Goal: Task Accomplishment & Management: Manage account settings

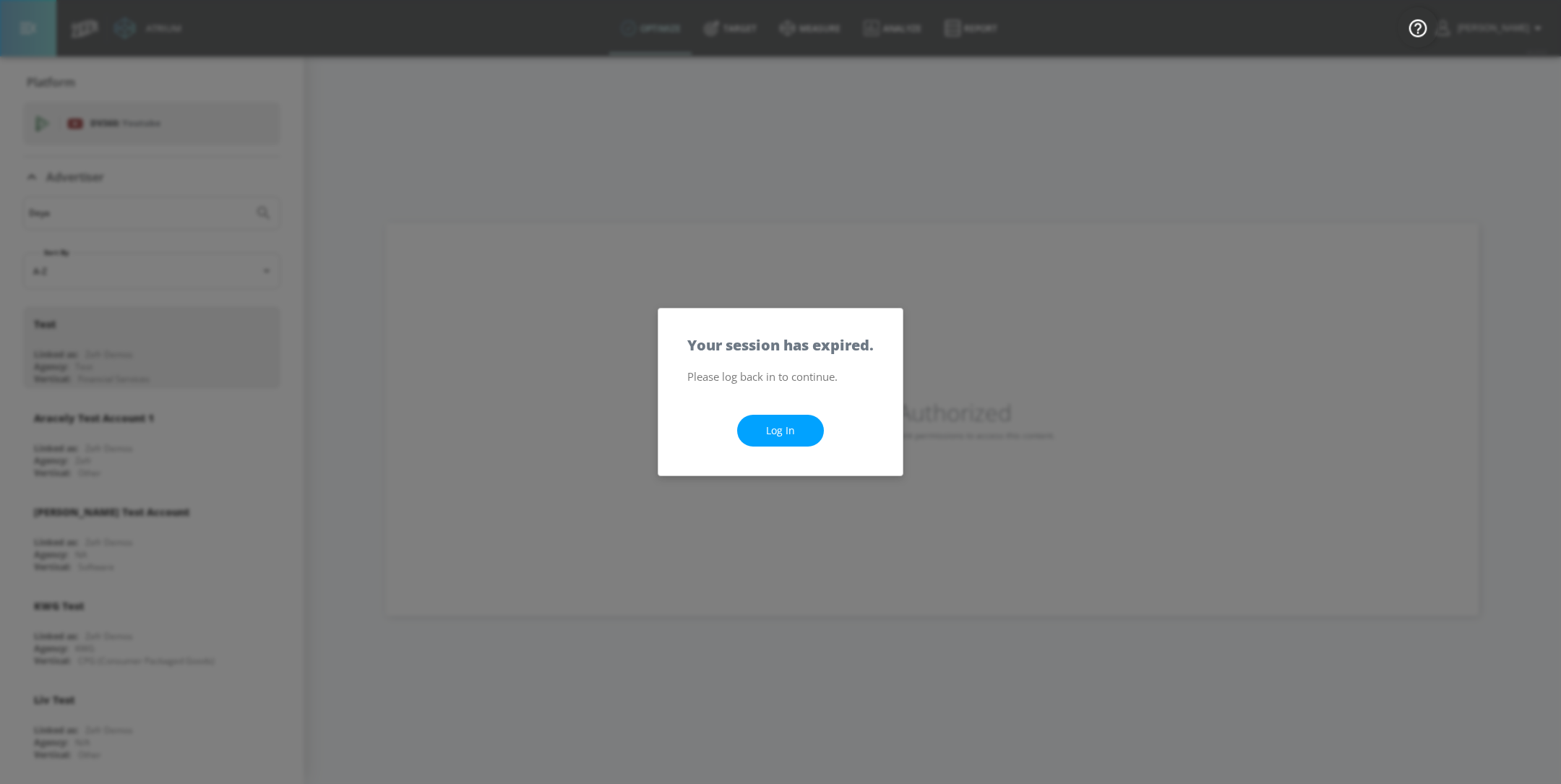
click at [792, 444] on link "Log In" at bounding box center [780, 431] width 87 height 32
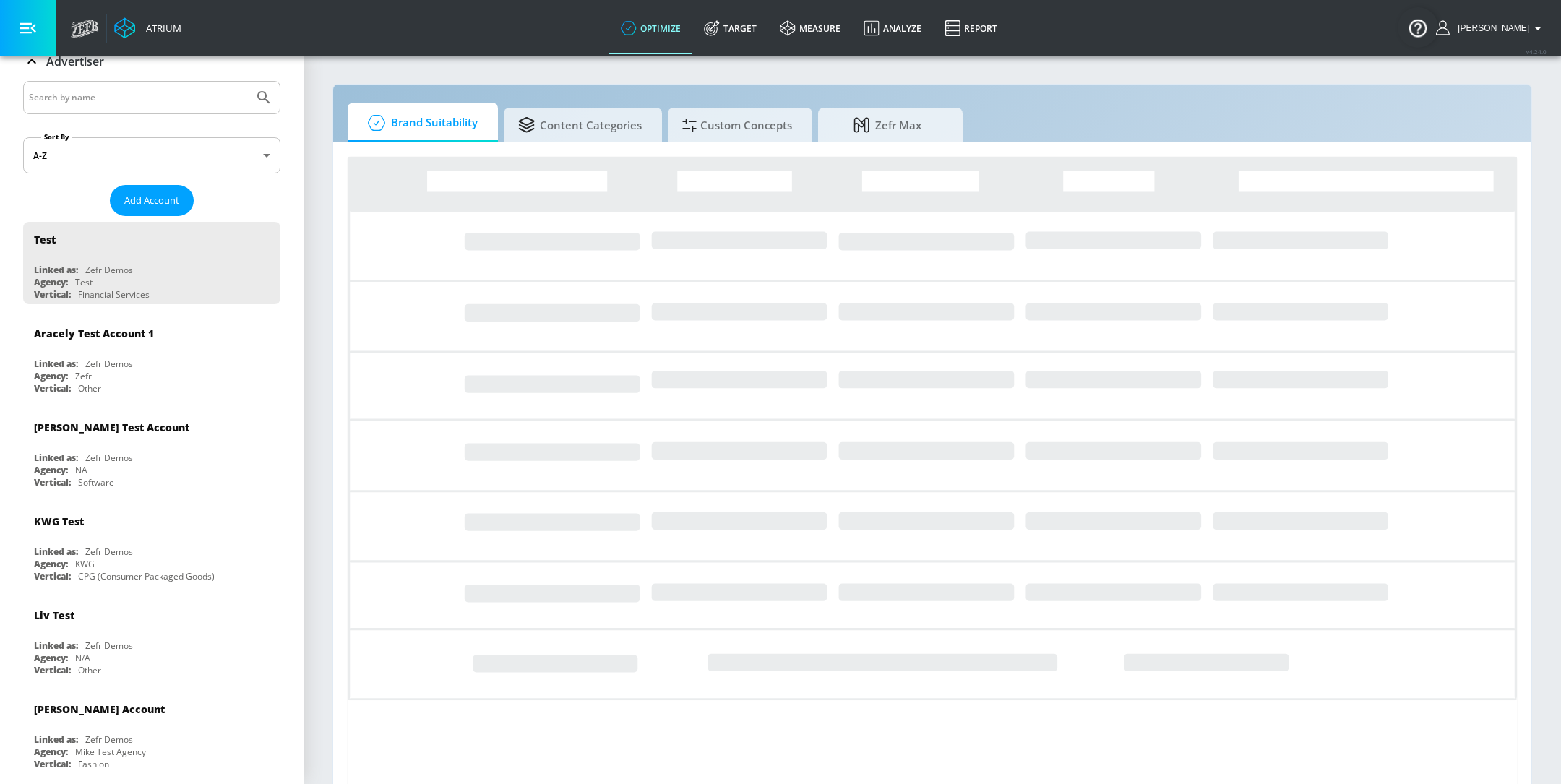
scroll to position [131, 0]
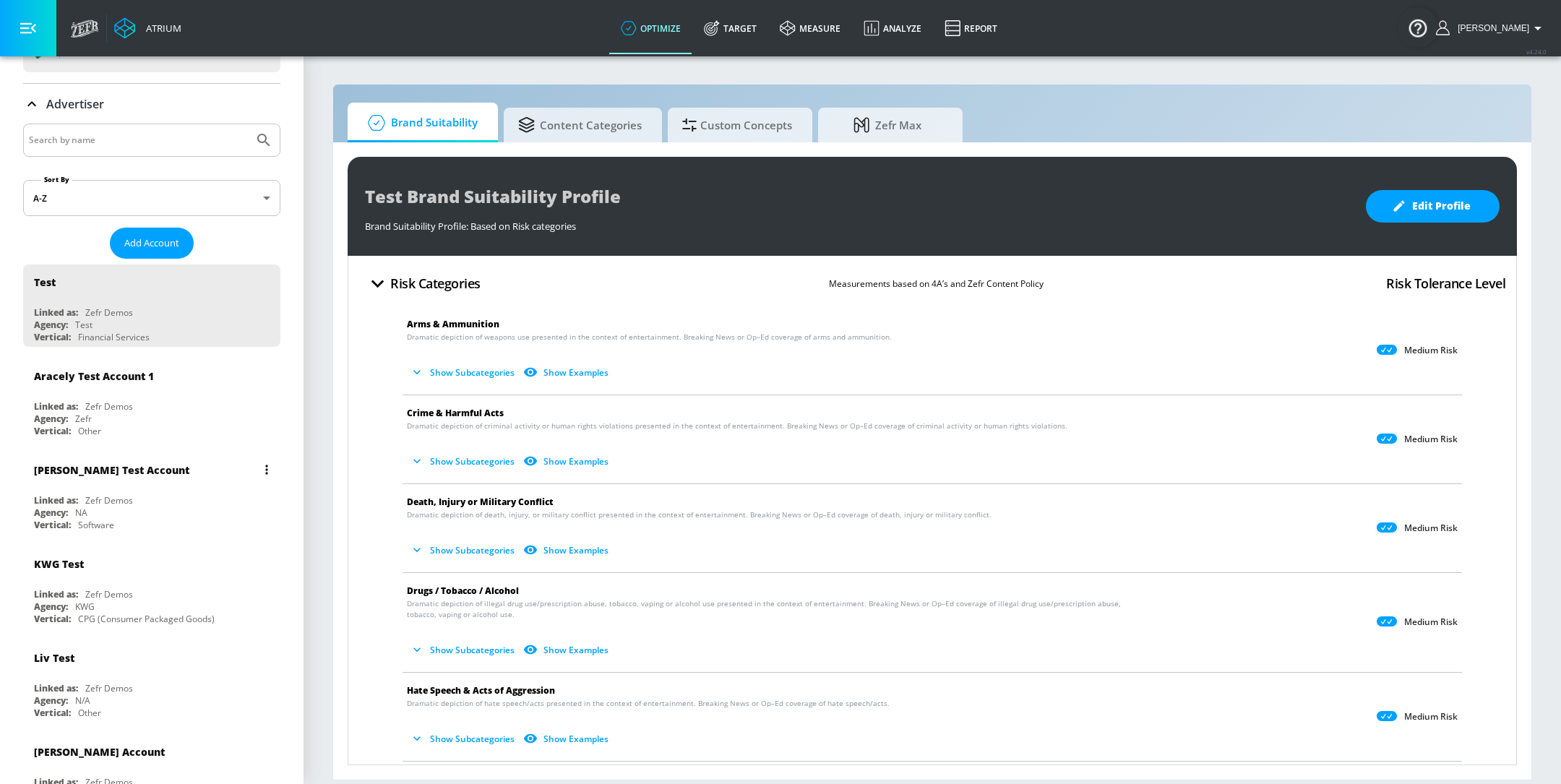
scroll to position [74, 0]
click at [94, 501] on div "Zefr Demos" at bounding box center [109, 500] width 48 height 12
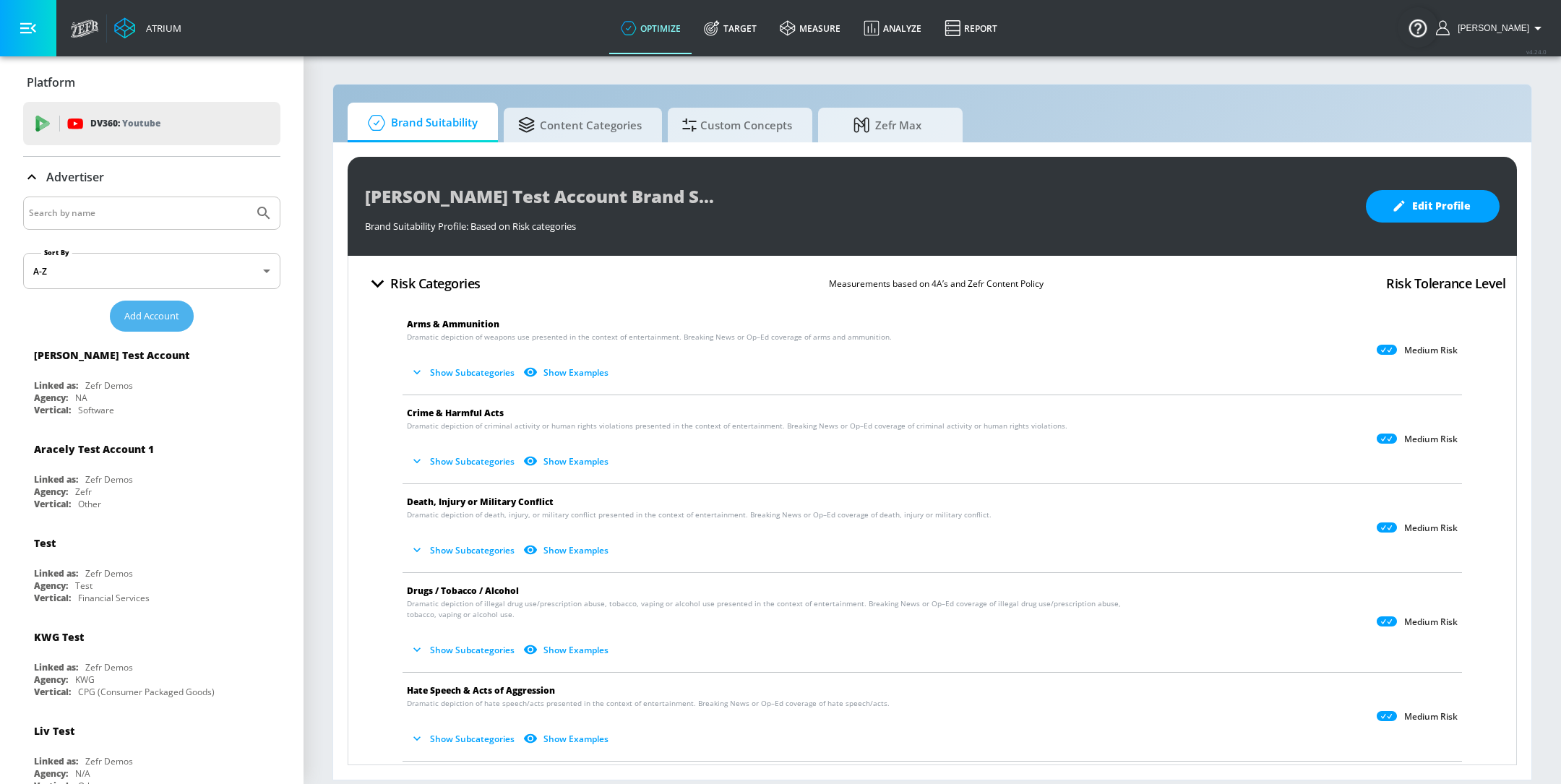
click at [161, 309] on span "Add Account" at bounding box center [152, 316] width 55 height 17
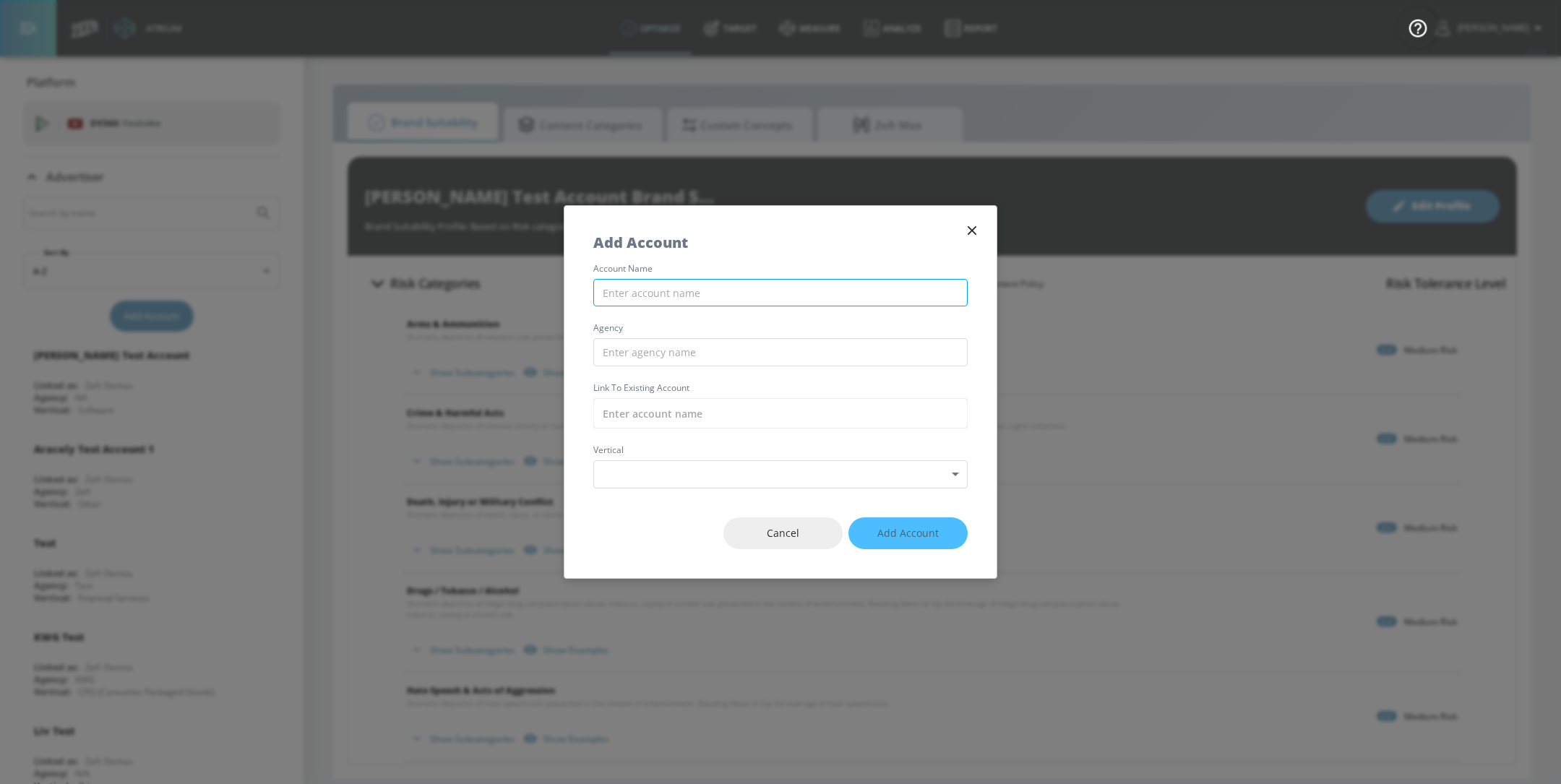
click at [627, 287] on input "text" at bounding box center [780, 293] width 374 height 28
type input "Deya Demo"
click at [683, 351] on input "text" at bounding box center [780, 352] width 374 height 28
type input "Zefr"
click at [691, 411] on input "text" at bounding box center [780, 413] width 374 height 31
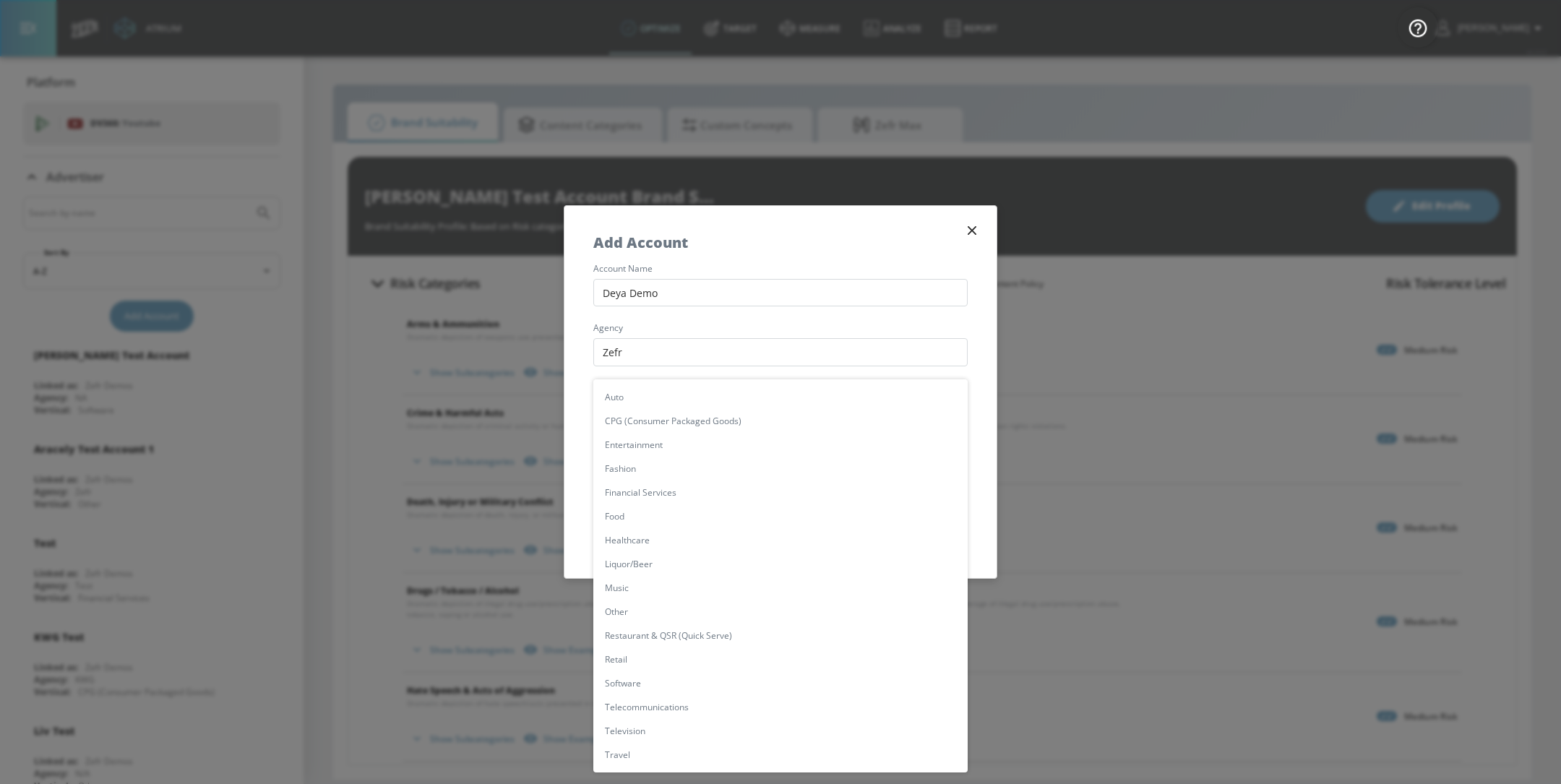
click at [693, 462] on body "Atrium optimize Target measure Analyze Report optimize Target measure Analyze R…" at bounding box center [780, 392] width 1561 height 784
click at [685, 677] on li "Software" at bounding box center [780, 683] width 374 height 24
type input "[object Object]"
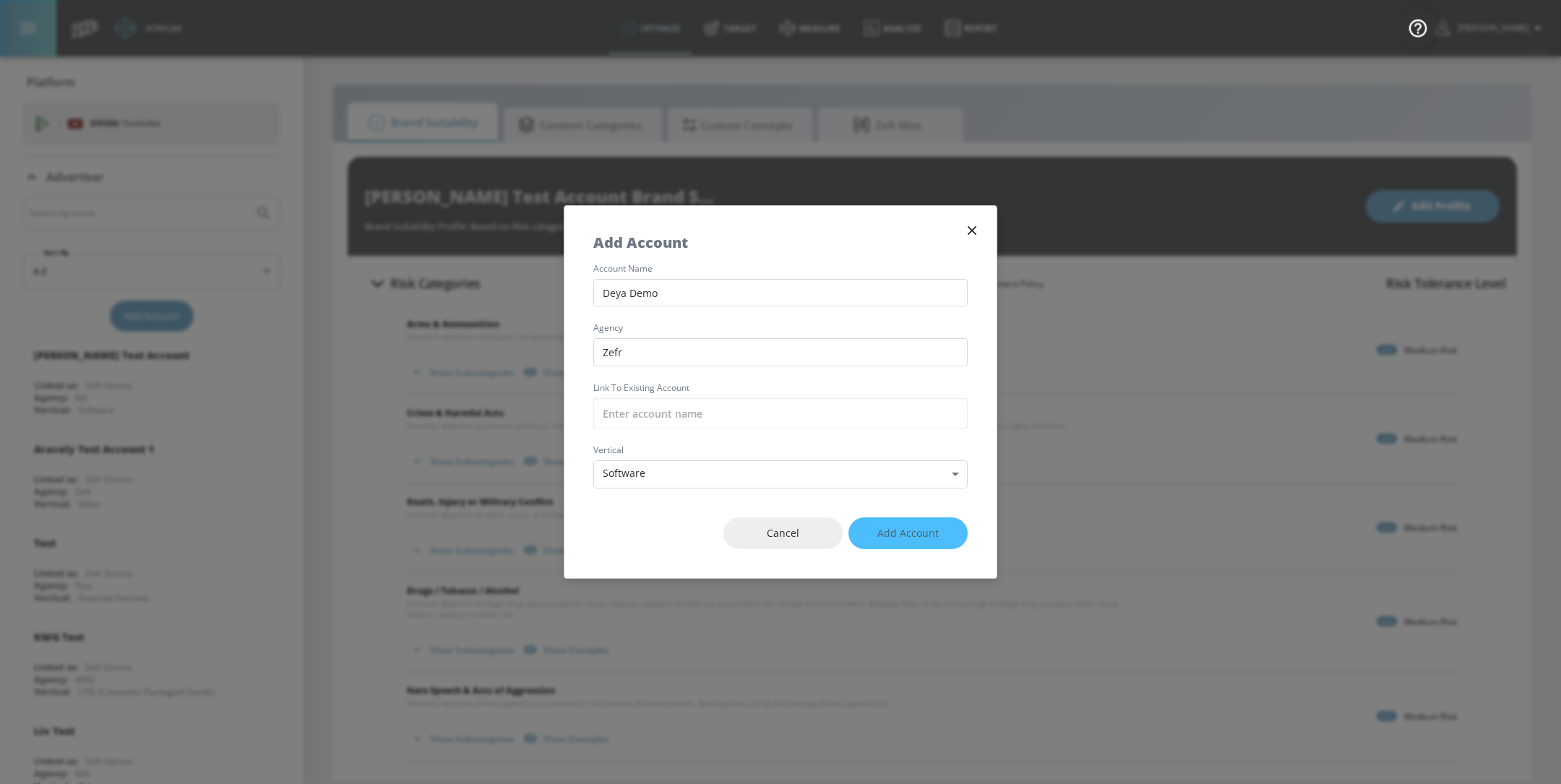
click at [910, 530] on div "Cancel Add Account" at bounding box center [780, 534] width 433 height 91
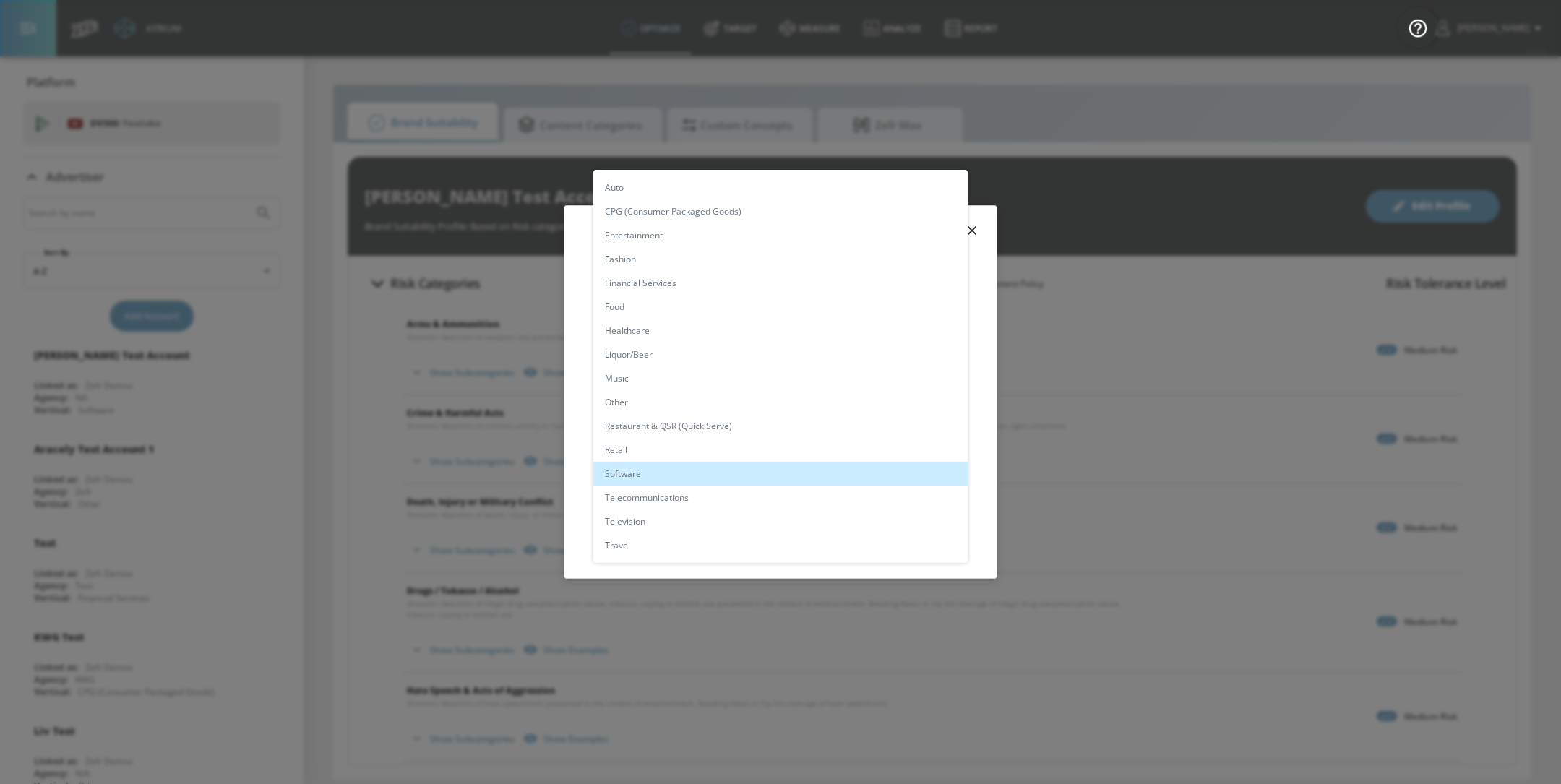
click at [750, 483] on body "Atrium optimize Target measure Analyze Report optimize Target measure Analyze R…" at bounding box center [780, 392] width 1561 height 784
click at [993, 494] on div at bounding box center [780, 392] width 1561 height 784
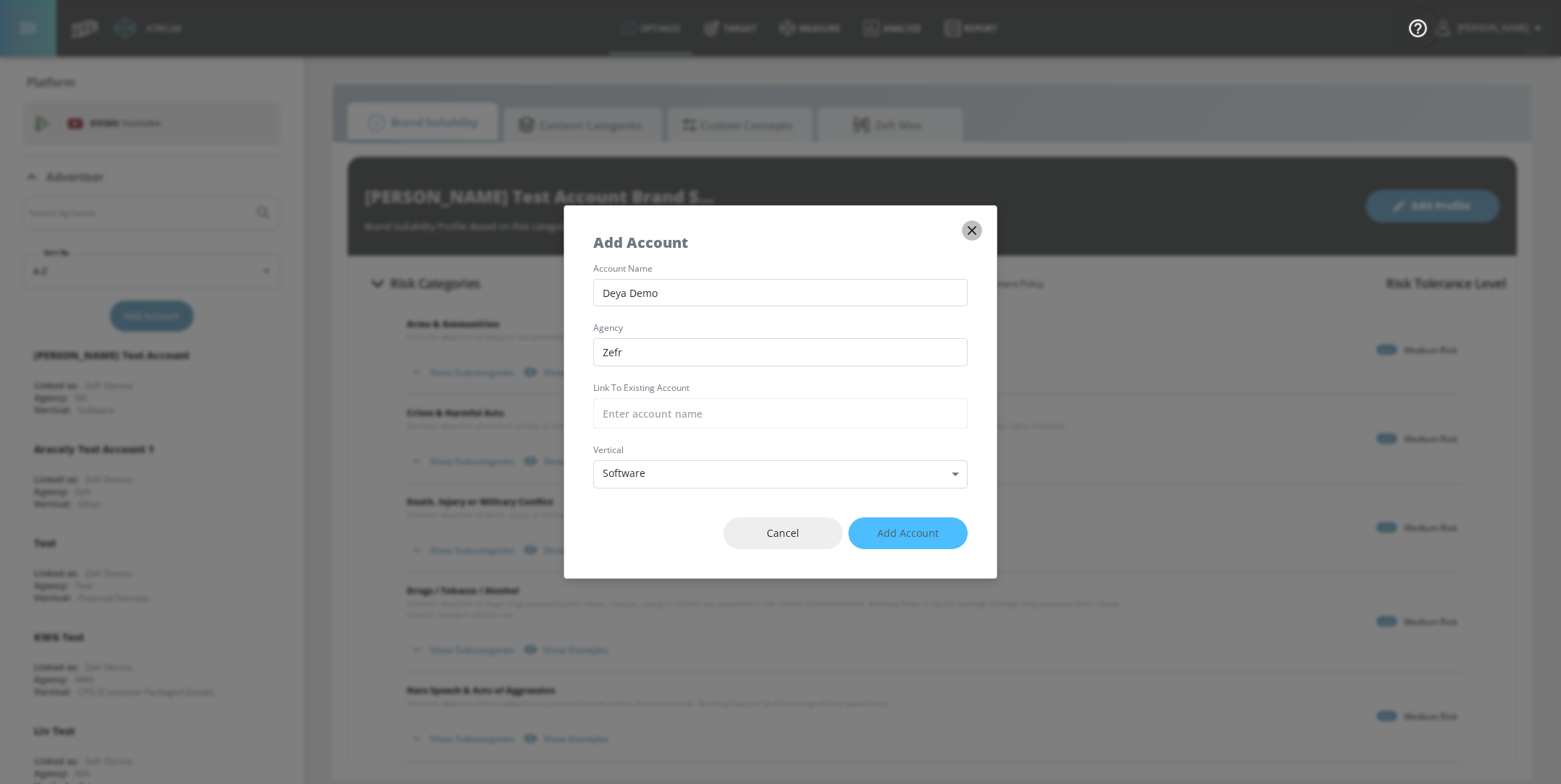
click at [976, 233] on icon "button" at bounding box center [972, 230] width 8 height 8
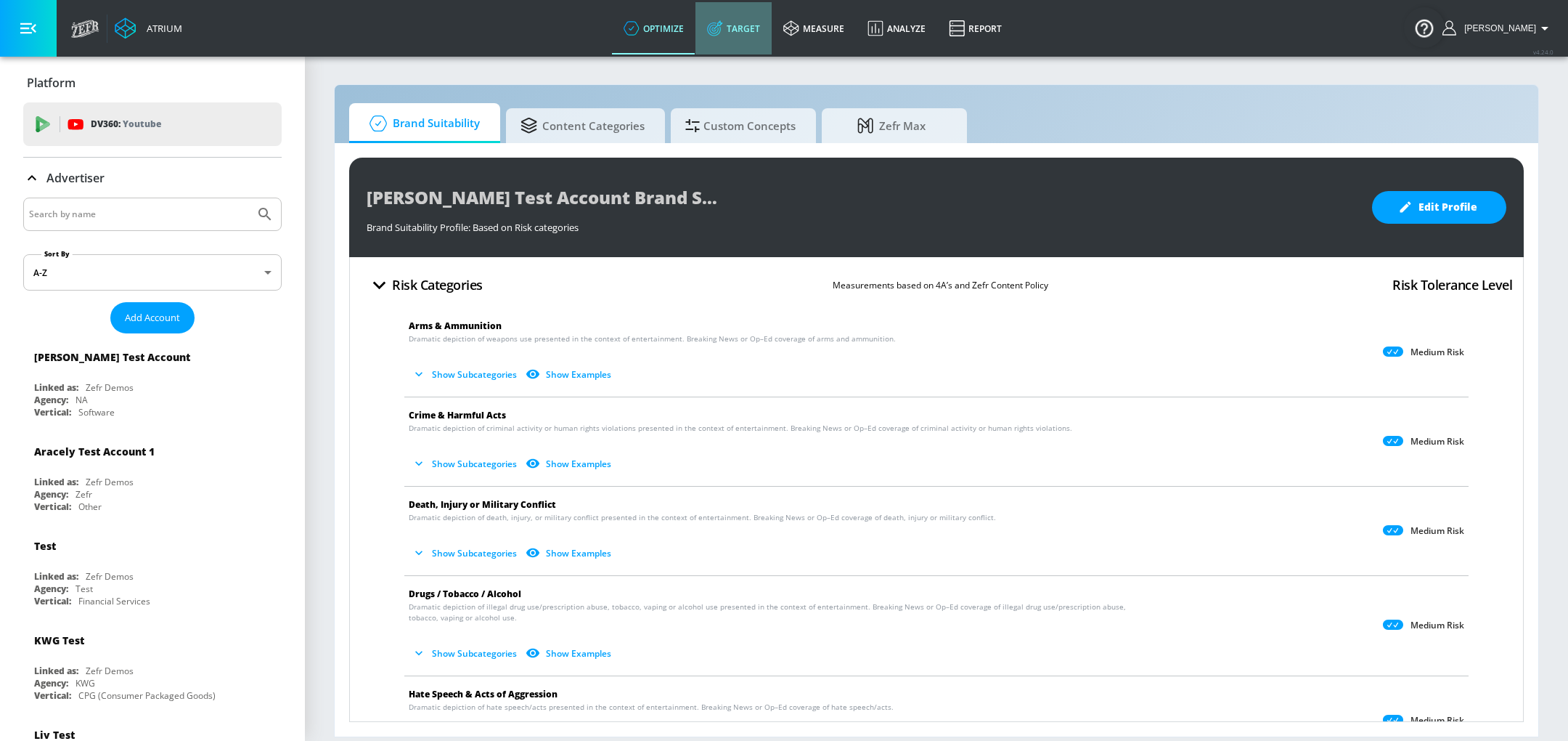
click at [754, 17] on link "Target" at bounding box center [733, 29] width 76 height 52
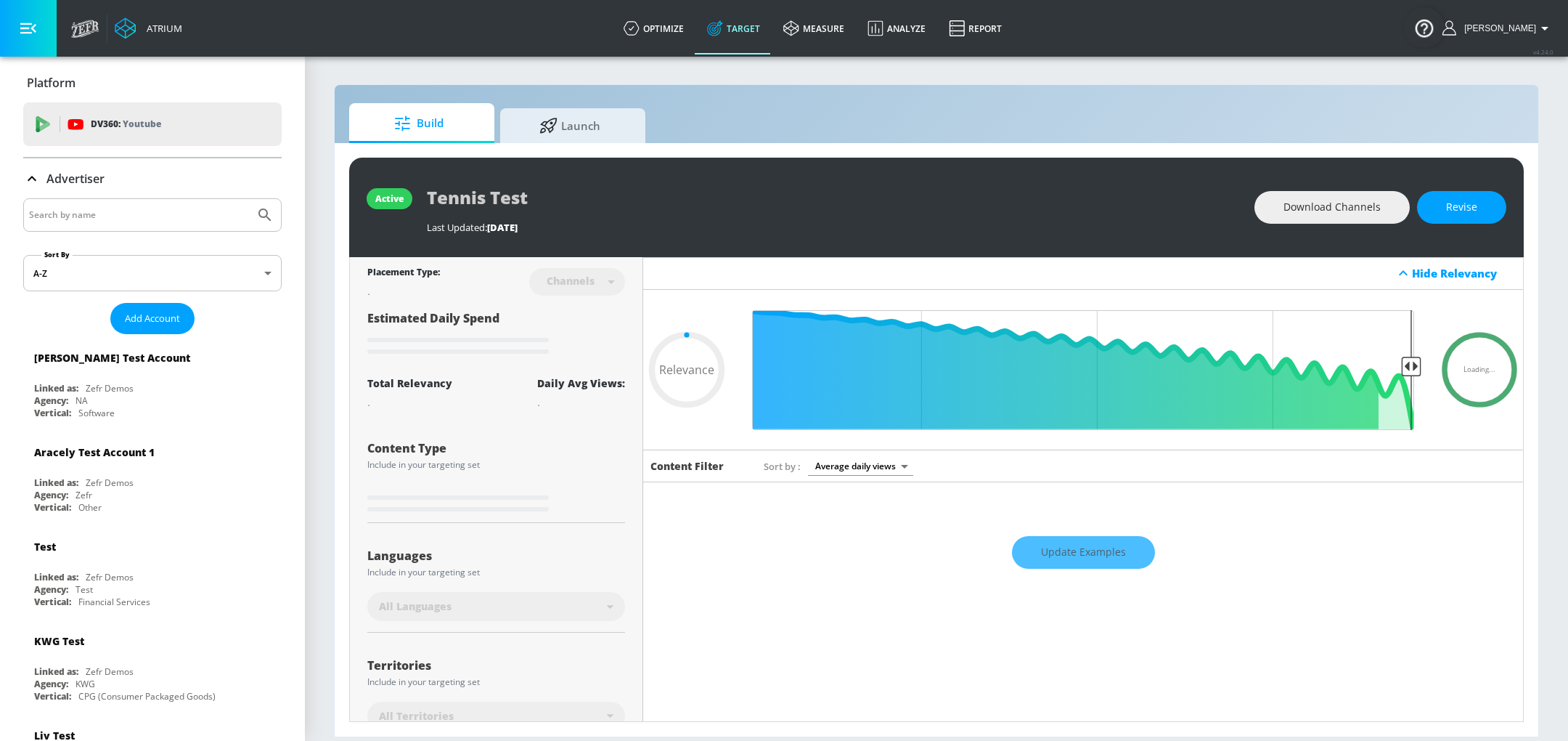
type input "0.71"
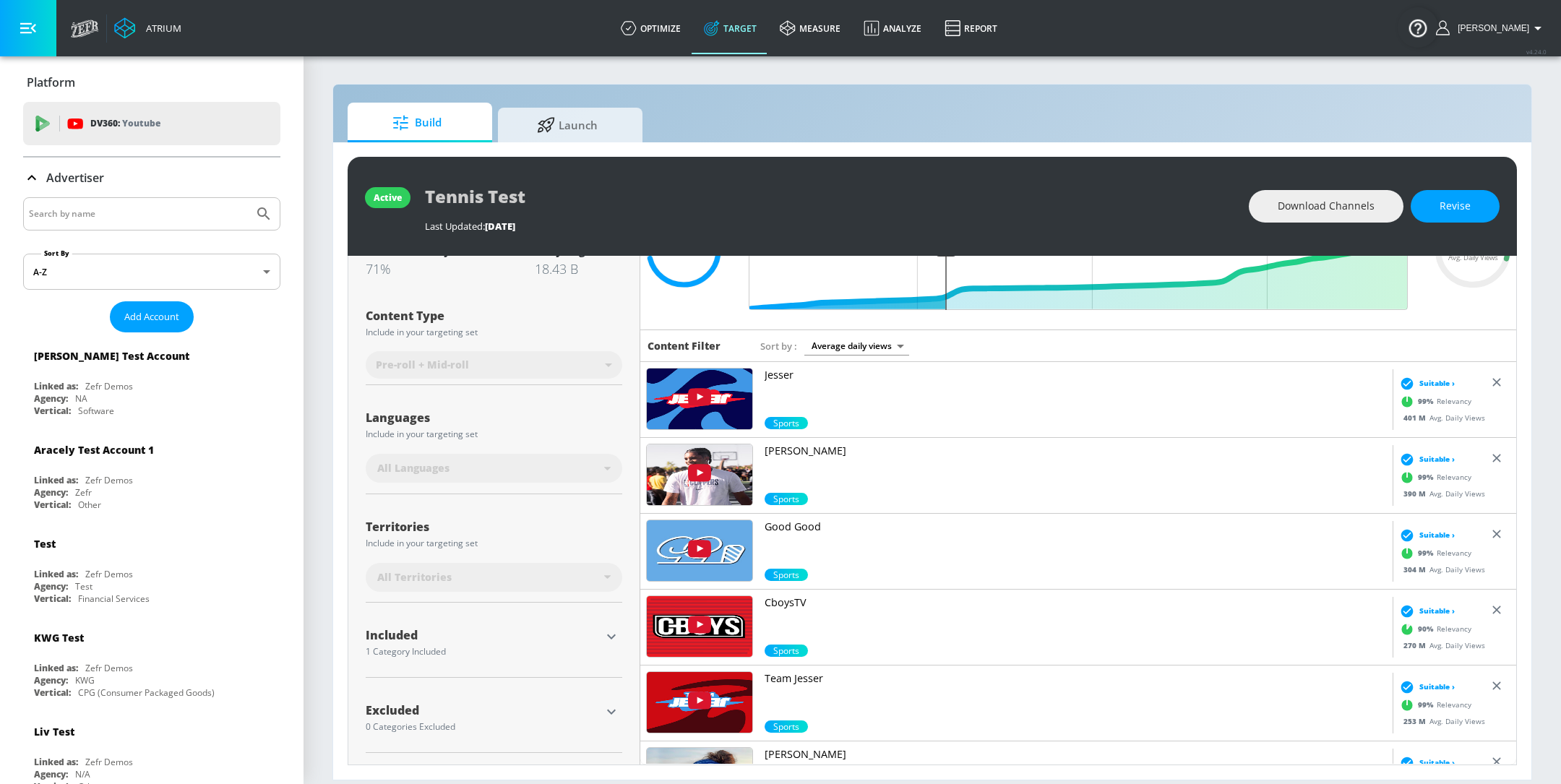
scroll to position [116, 0]
